Goal: Task Accomplishment & Management: Complete application form

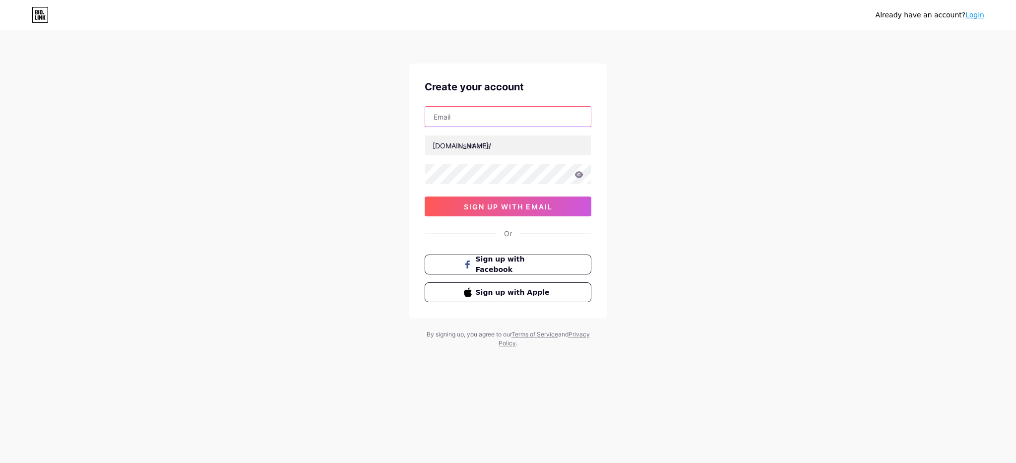
click at [489, 115] on input "text" at bounding box center [508, 117] width 166 height 20
type input "[EMAIL_ADDRESS][DOMAIN_NAME]"
click at [511, 147] on input "text" at bounding box center [508, 145] width 166 height 20
click at [461, 147] on input "text" at bounding box center [508, 145] width 166 height 20
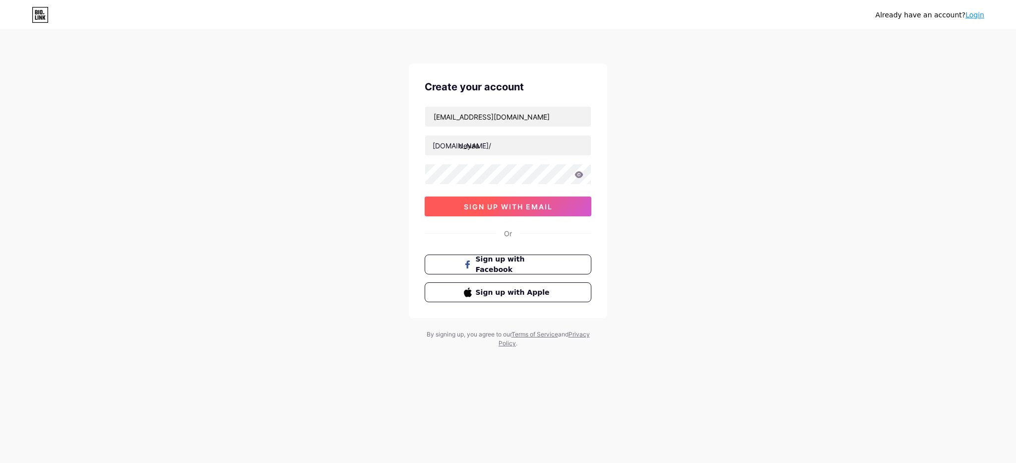
click at [543, 211] on button "sign up with email" at bounding box center [508, 206] width 167 height 20
click at [498, 204] on span "sign up with email" at bounding box center [508, 206] width 89 height 8
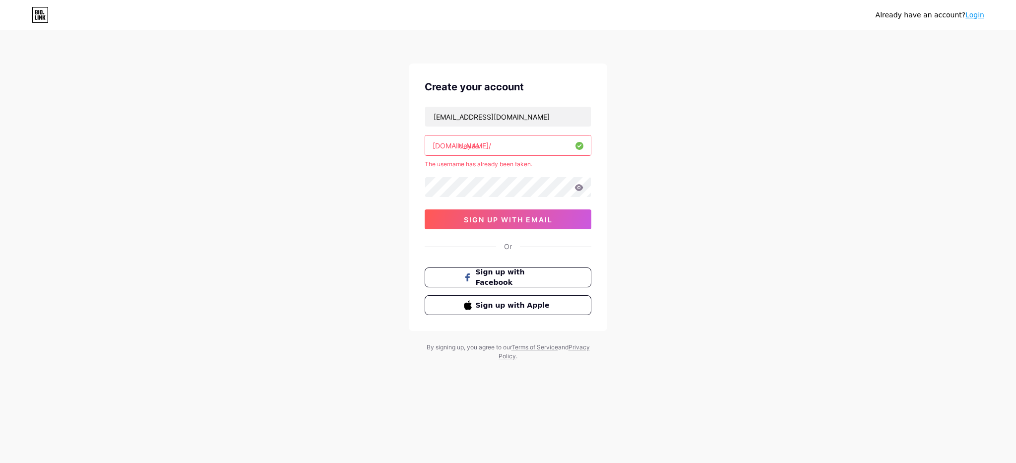
click at [480, 147] on input "deyaa" at bounding box center [508, 145] width 166 height 20
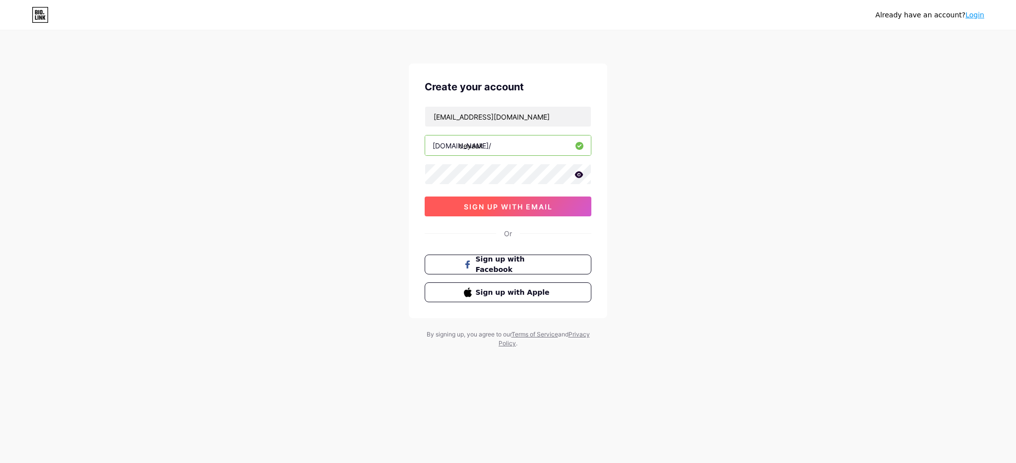
type input "deyaak"
click at [487, 212] on button "sign up with email" at bounding box center [508, 206] width 167 height 20
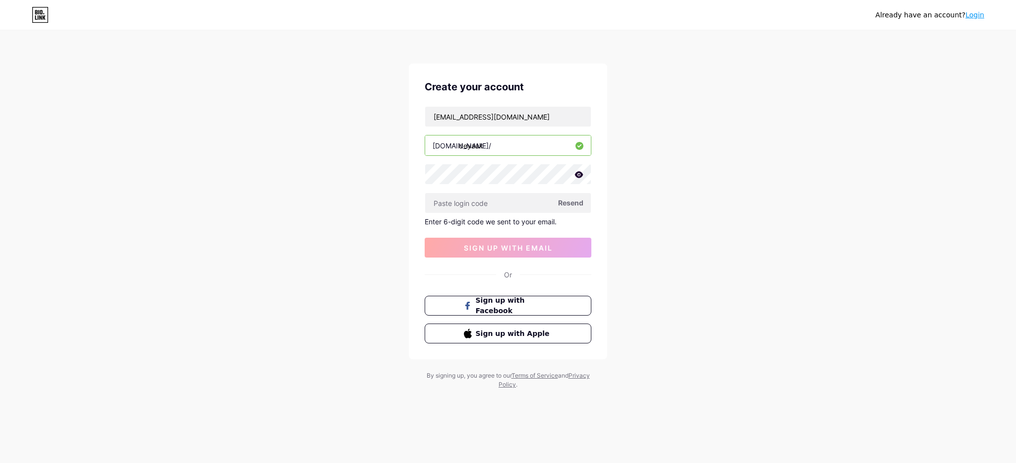
click at [572, 204] on span "Resend" at bounding box center [570, 202] width 25 height 10
click at [568, 203] on span "Resend" at bounding box center [570, 202] width 25 height 10
click at [579, 176] on icon at bounding box center [578, 174] width 9 height 7
click at [579, 176] on icon at bounding box center [578, 175] width 10 height 10
click at [573, 205] on span "Resend" at bounding box center [570, 202] width 25 height 10
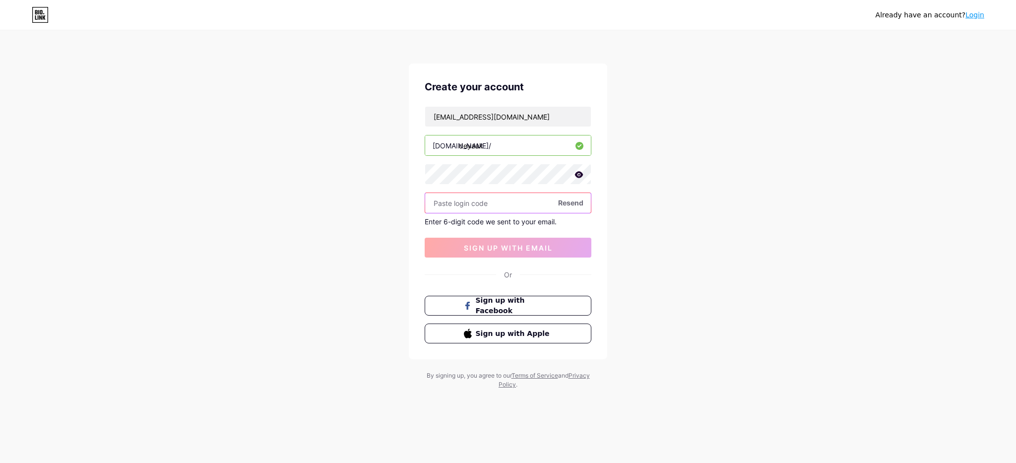
click at [487, 199] on input "text" at bounding box center [508, 203] width 166 height 20
click at [450, 201] on input "text" at bounding box center [508, 203] width 166 height 20
paste input "763006"
type input "763006"
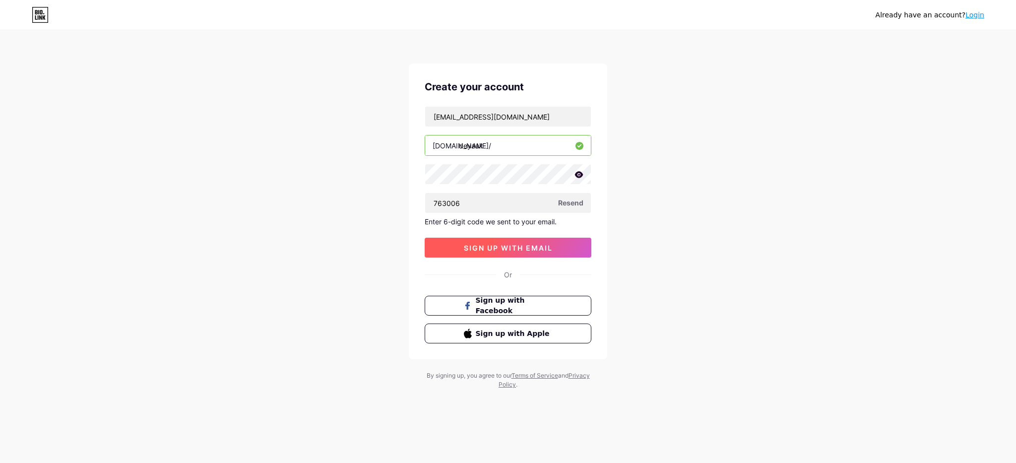
click at [488, 248] on span "sign up with email" at bounding box center [508, 248] width 89 height 8
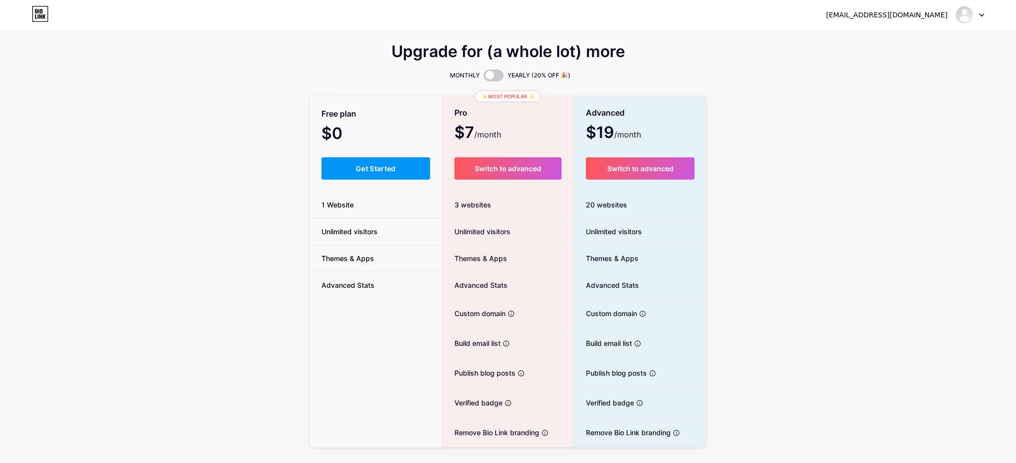
scroll to position [1, 0]
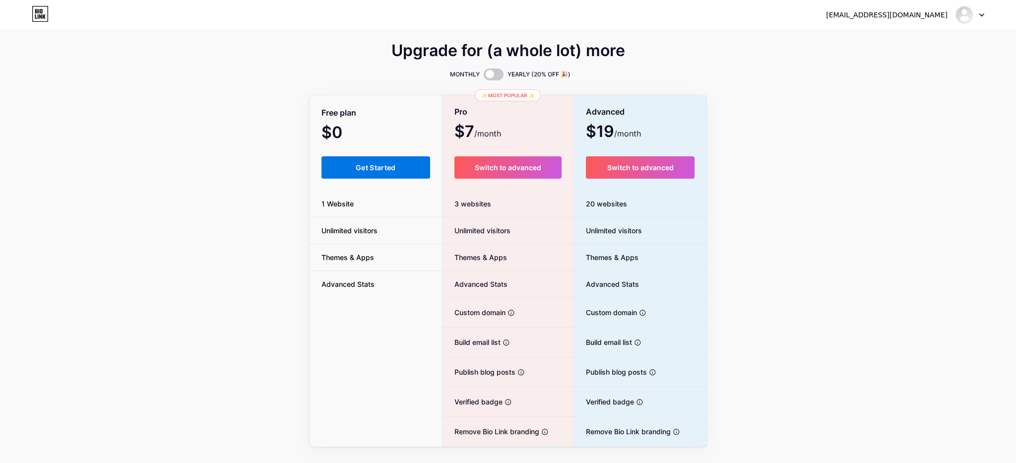
click at [395, 178] on button "Get Started" at bounding box center [375, 167] width 109 height 22
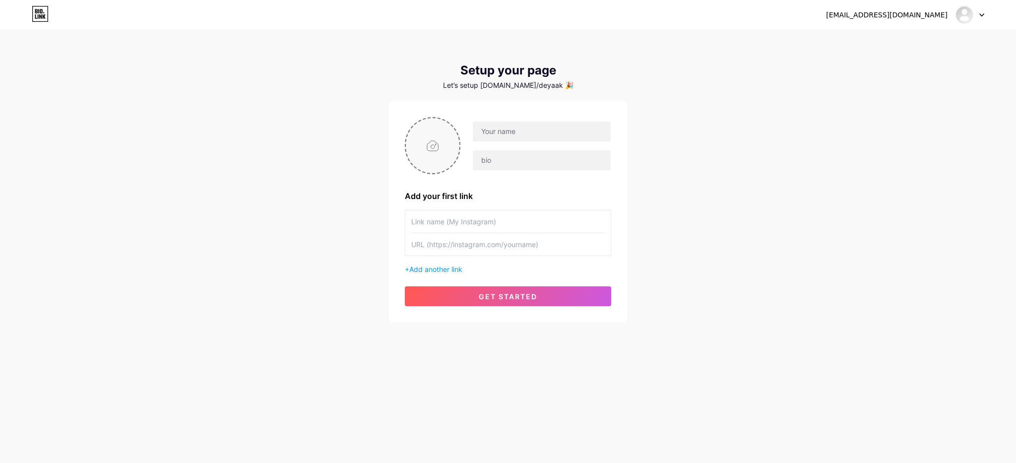
click at [434, 138] on input "file" at bounding box center [433, 145] width 54 height 55
type input "C:\fakepath\aia-logo-2025.jpg"
click at [496, 131] on input "text" at bounding box center [542, 132] width 138 height 20
click at [429, 143] on img at bounding box center [433, 145] width 56 height 57
click at [456, 124] on circle at bounding box center [454, 124] width 11 height 11
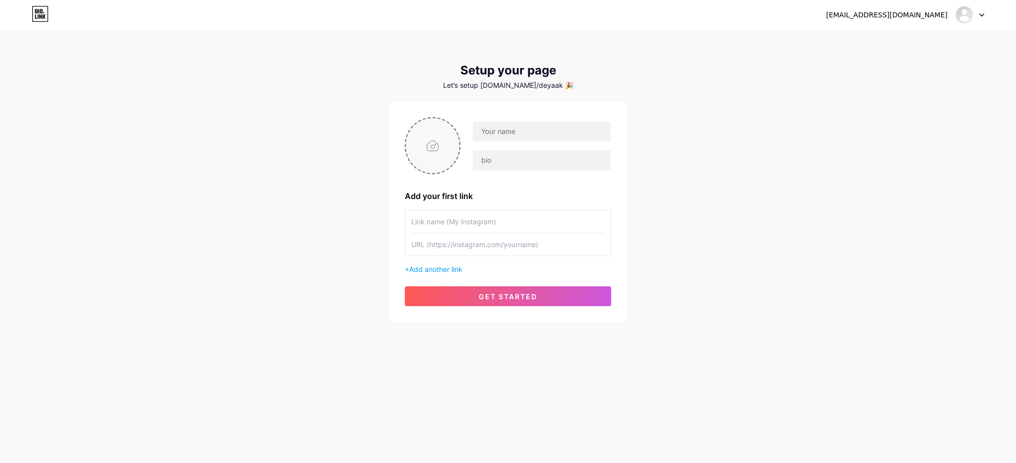
click at [520, 87] on div "Let’s setup [DOMAIN_NAME]/deyaak 🎉" at bounding box center [508, 85] width 238 height 8
